Goal: Entertainment & Leisure: Browse casually

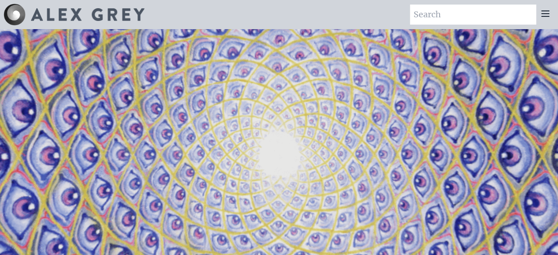
click at [543, 16] on icon at bounding box center [545, 13] width 7 height 5
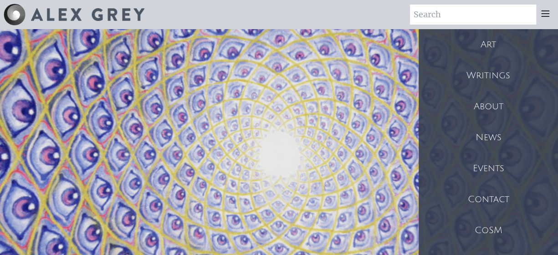
click at [485, 44] on div "Art" at bounding box center [488, 44] width 139 height 31
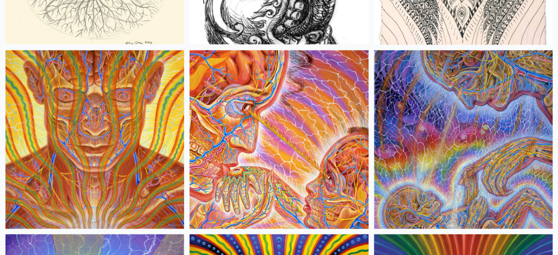
scroll to position [8898, 0]
click at [490, 130] on img at bounding box center [463, 139] width 179 height 179
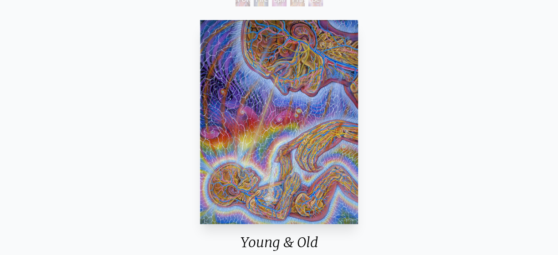
scroll to position [83, 0]
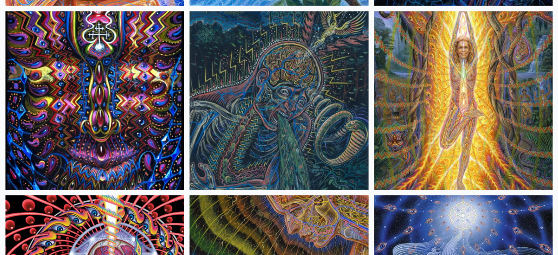
scroll to position [9673, 0]
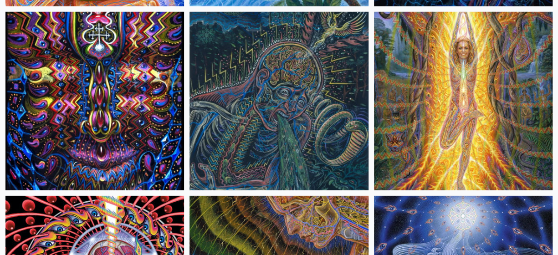
click at [320, 110] on img at bounding box center [279, 101] width 179 height 179
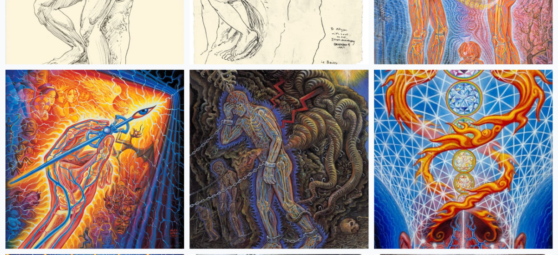
scroll to position [12012, 0]
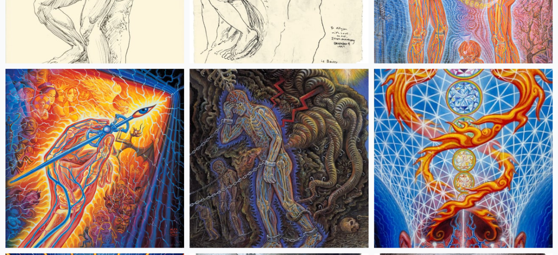
click at [150, 163] on img at bounding box center [94, 158] width 179 height 179
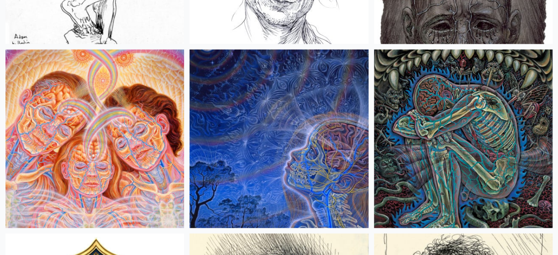
scroll to position [12768, 0]
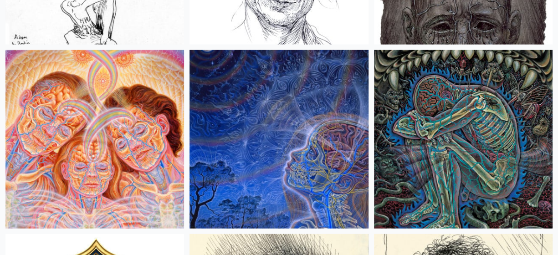
click at [495, 113] on img at bounding box center [463, 139] width 179 height 179
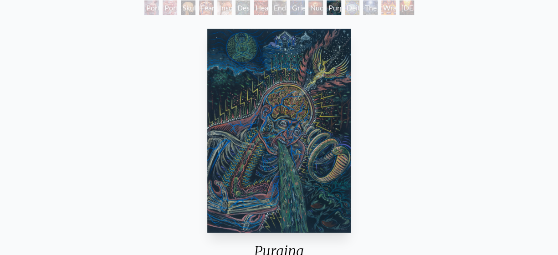
scroll to position [65, 0]
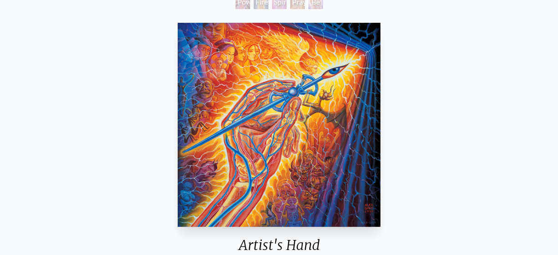
scroll to position [82, 0]
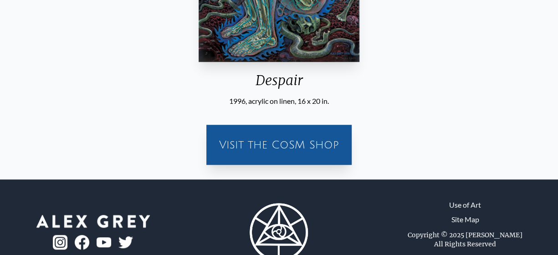
scroll to position [229, 0]
